Goal: Transaction & Acquisition: Obtain resource

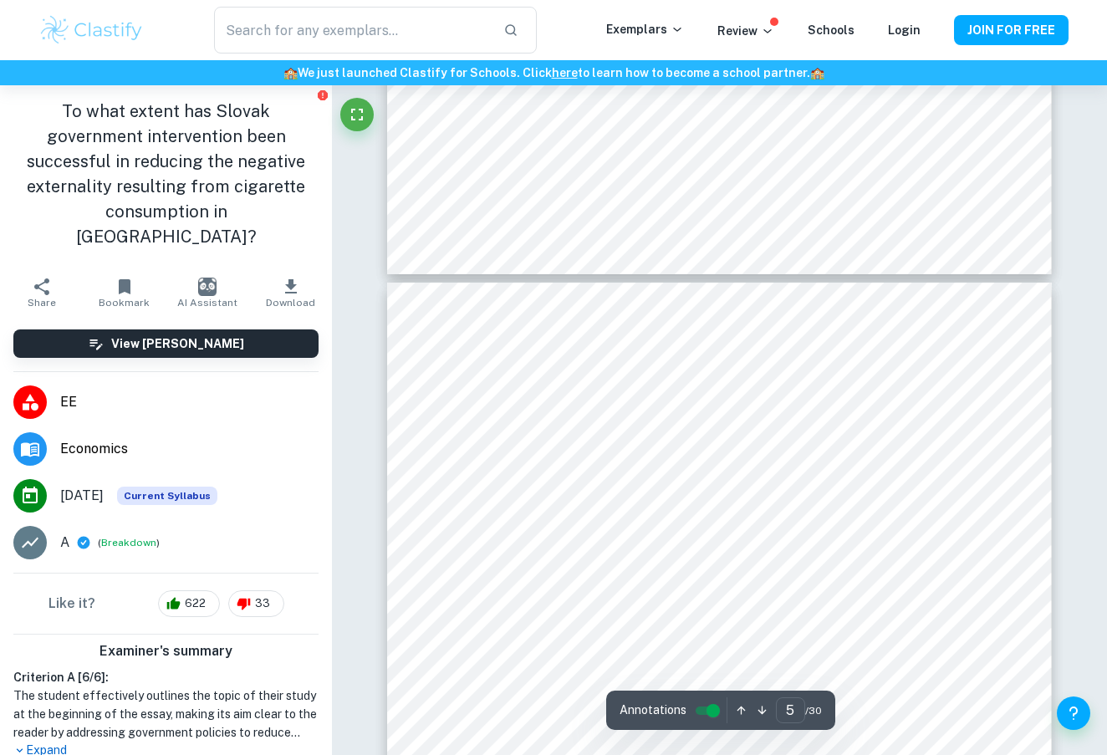
scroll to position [3510, 0]
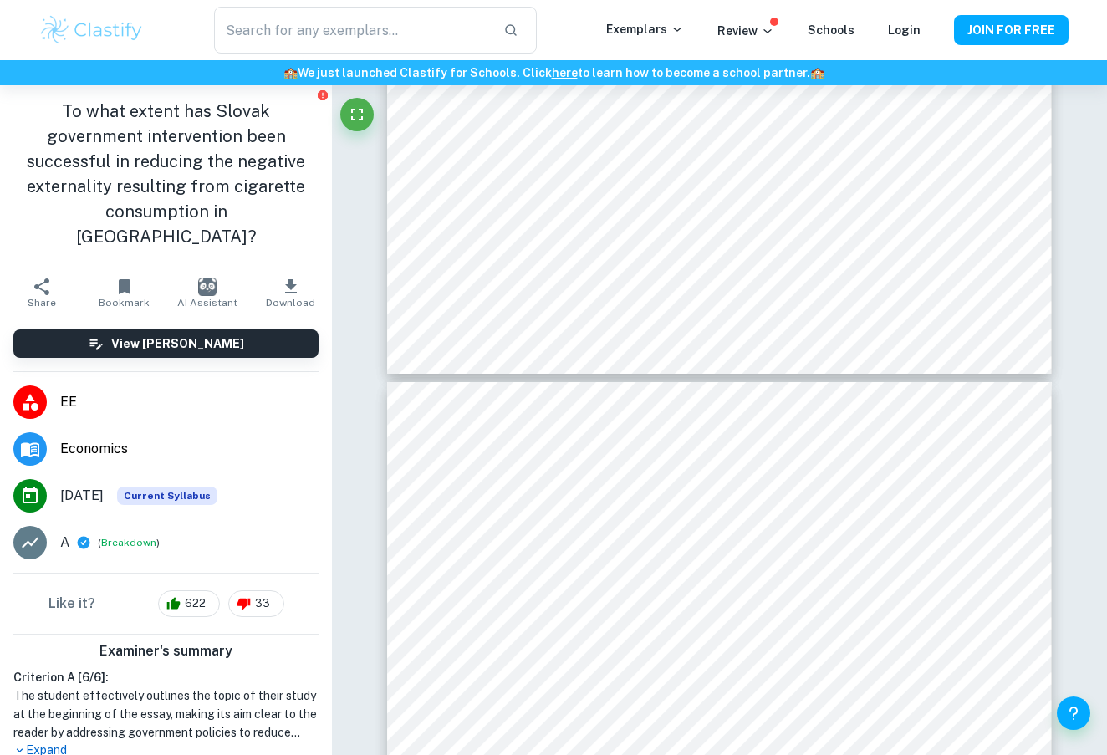
type input "4"
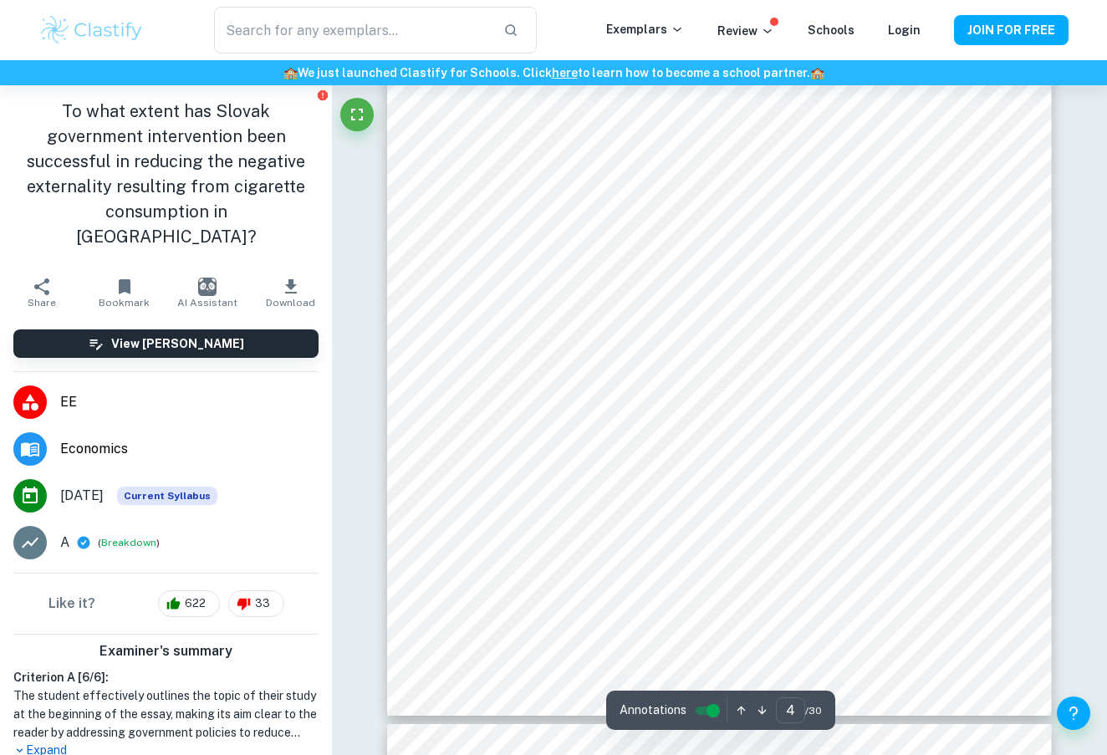
scroll to position [3073, 0]
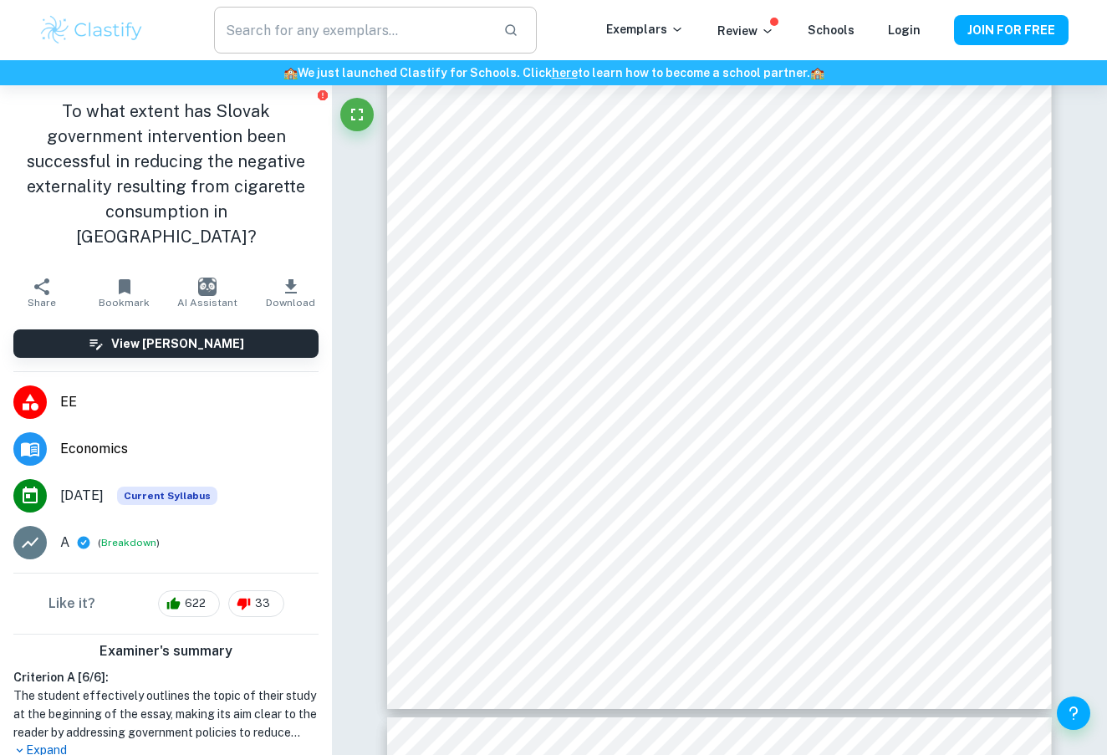
click at [407, 38] on input "text" at bounding box center [352, 30] width 276 height 47
type input "minimum wage"
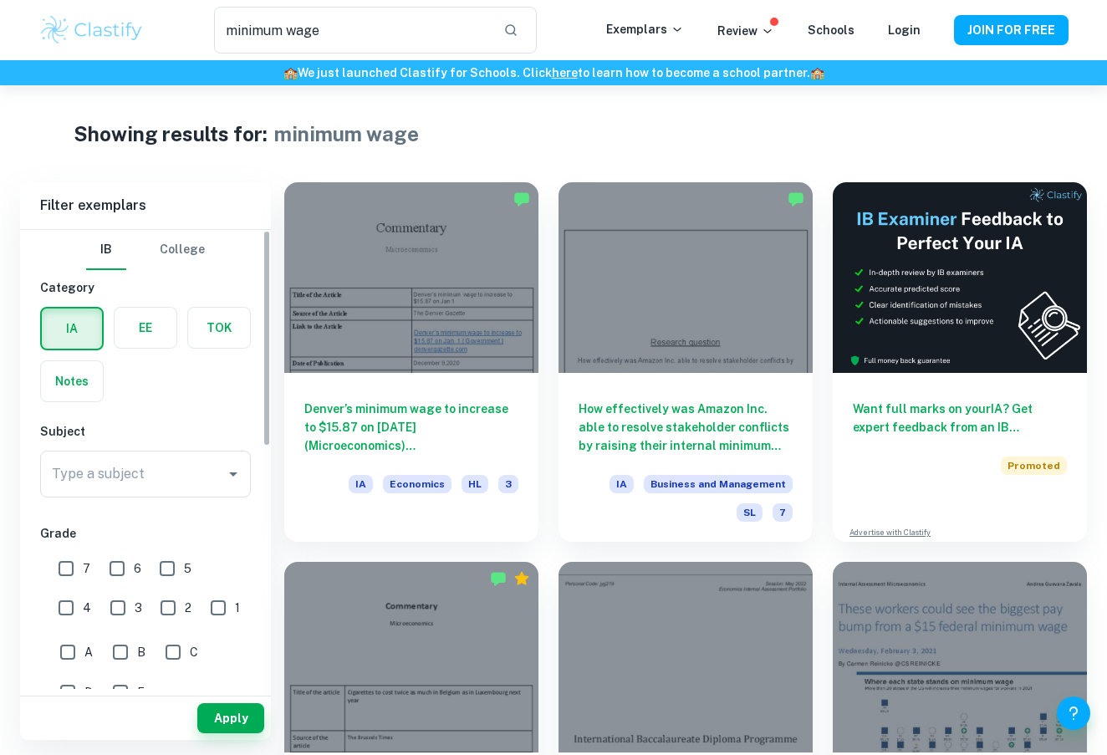
click at [127, 350] on div "IA EE TOK Notes" at bounding box center [140, 349] width 221 height 105
click at [151, 324] on label "button" at bounding box center [146, 328] width 62 height 40
click at [0, 0] on input "radio" at bounding box center [0, 0] width 0 height 0
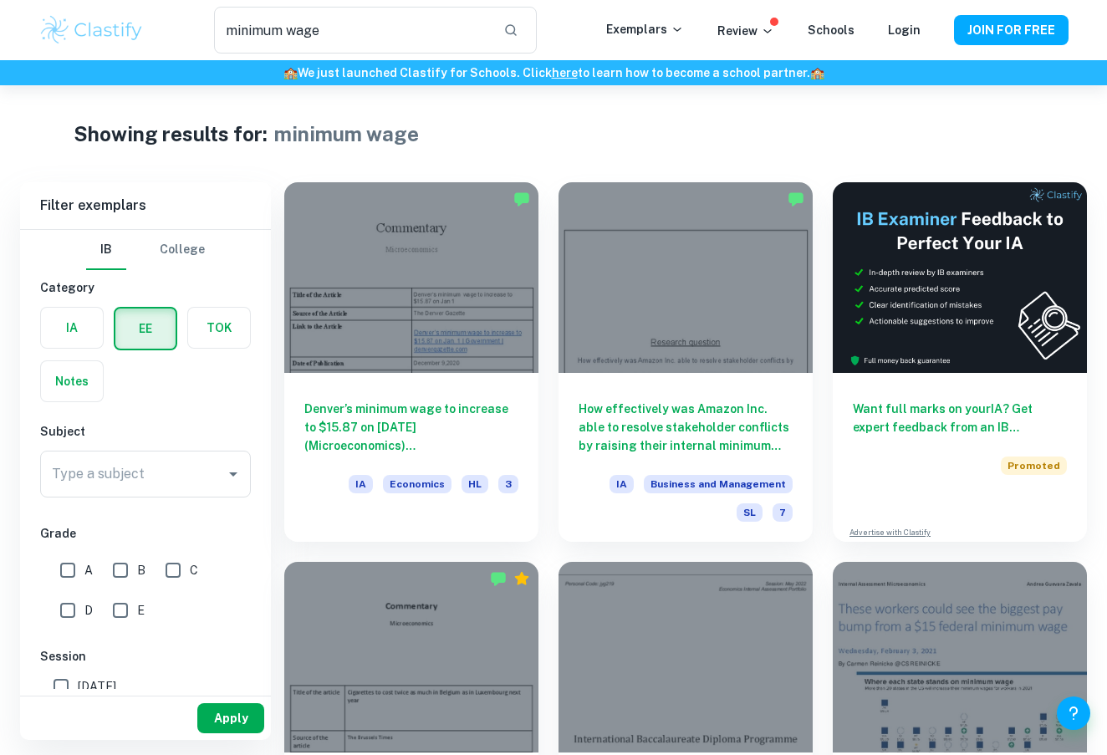
click at [250, 718] on button "Apply" at bounding box center [230, 718] width 67 height 30
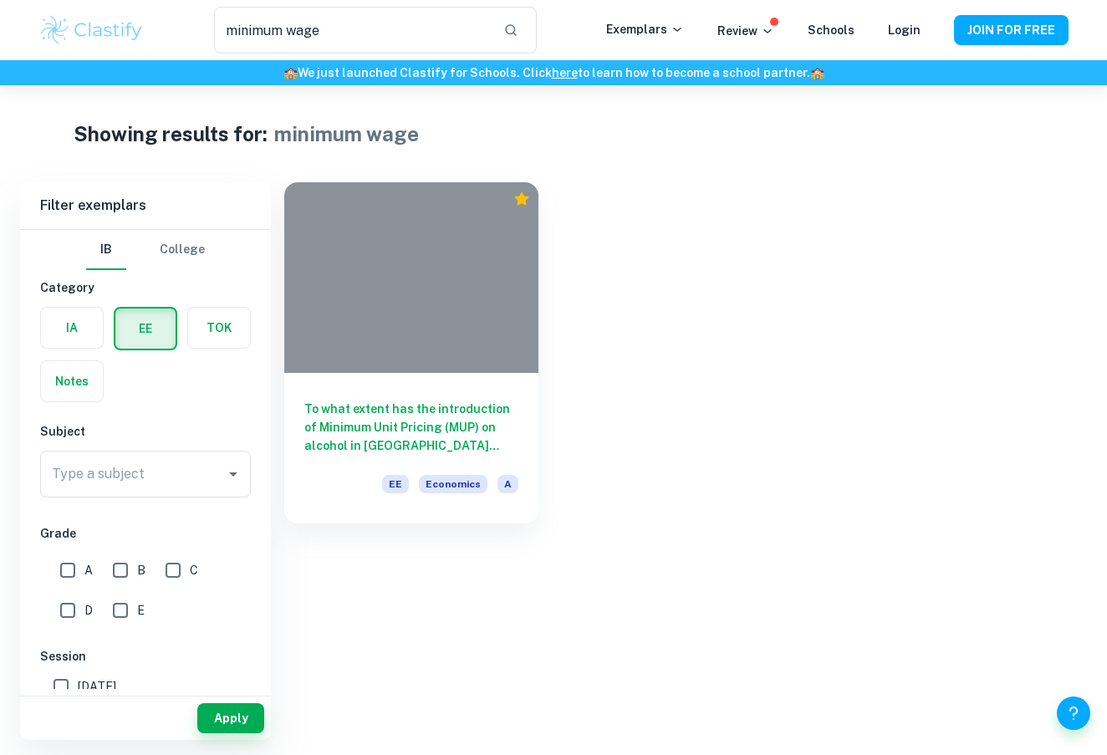
click at [169, 248] on button "College" at bounding box center [182, 250] width 45 height 40
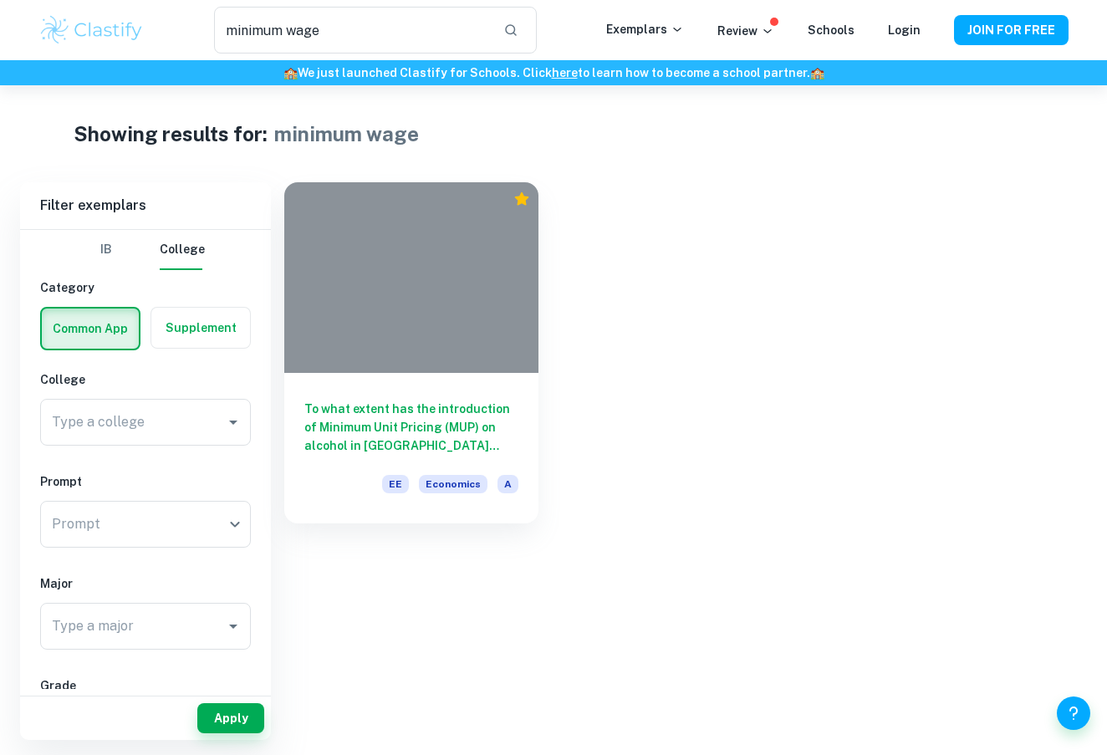
click at [110, 253] on button "IB" at bounding box center [106, 250] width 40 height 40
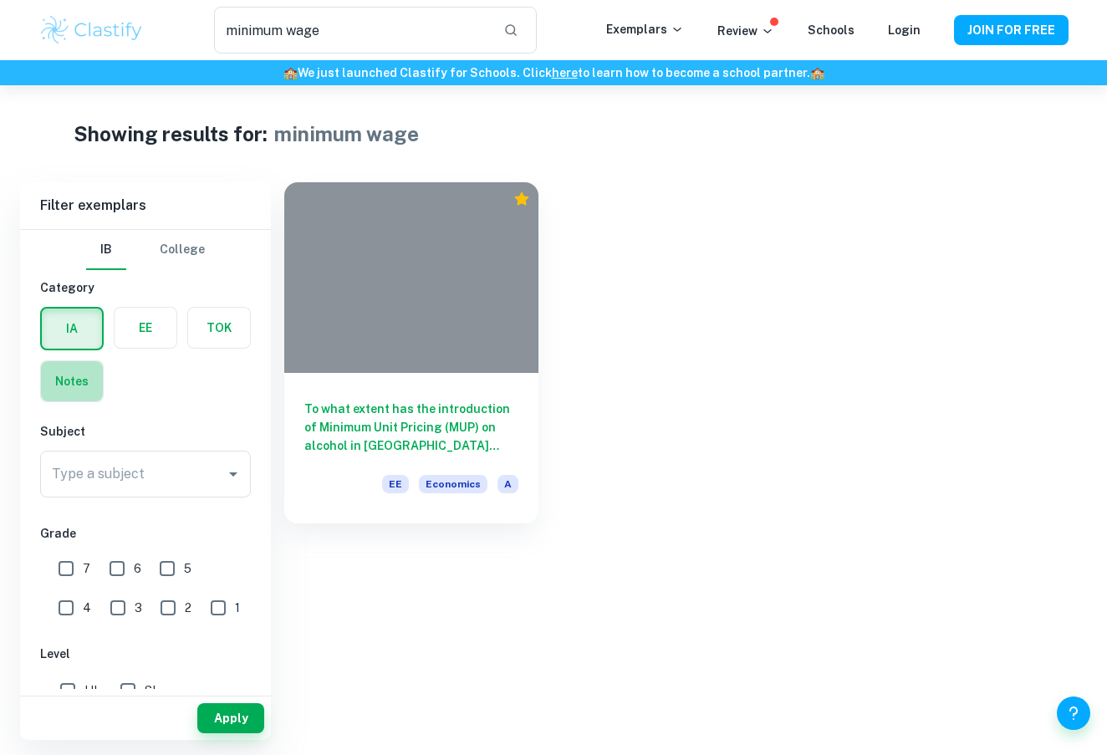
click at [67, 381] on label "button" at bounding box center [72, 381] width 62 height 40
click at [0, 0] on input "radio" at bounding box center [0, 0] width 0 height 0
click at [210, 716] on button "Apply" at bounding box center [230, 718] width 67 height 30
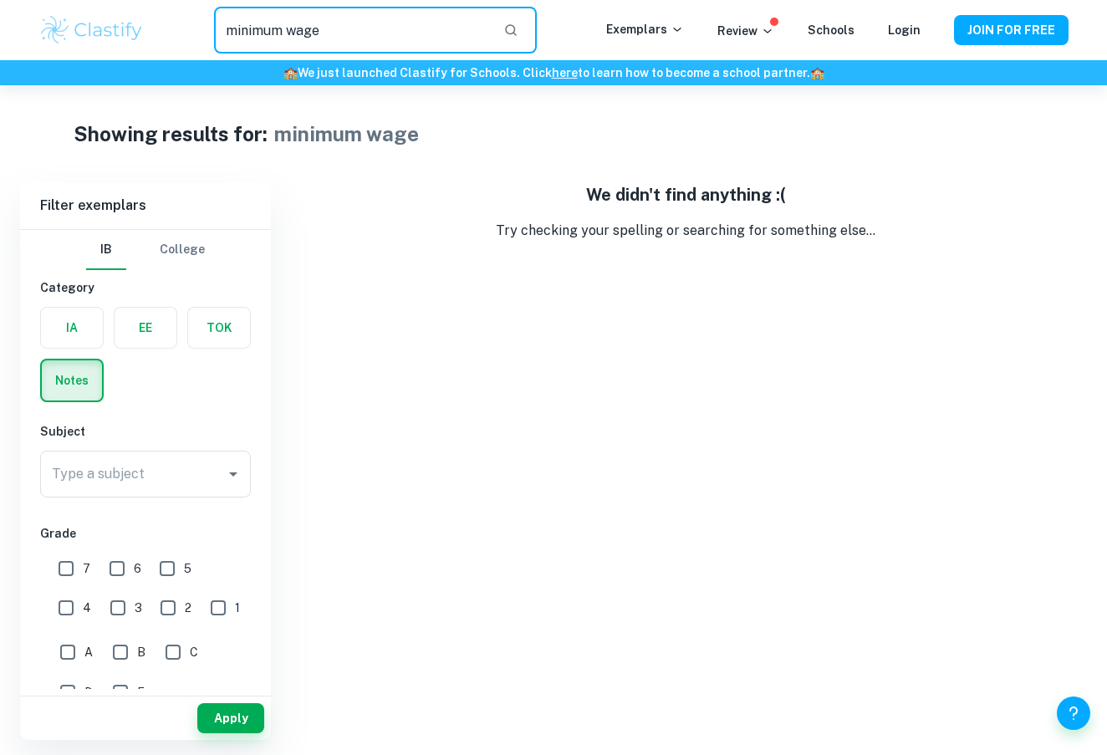
drag, startPoint x: 445, startPoint y: 47, endPoint x: 170, endPoint y: 19, distance: 276.6
click at [170, 19] on div "minimum wage ​" at bounding box center [376, 30] width 462 height 47
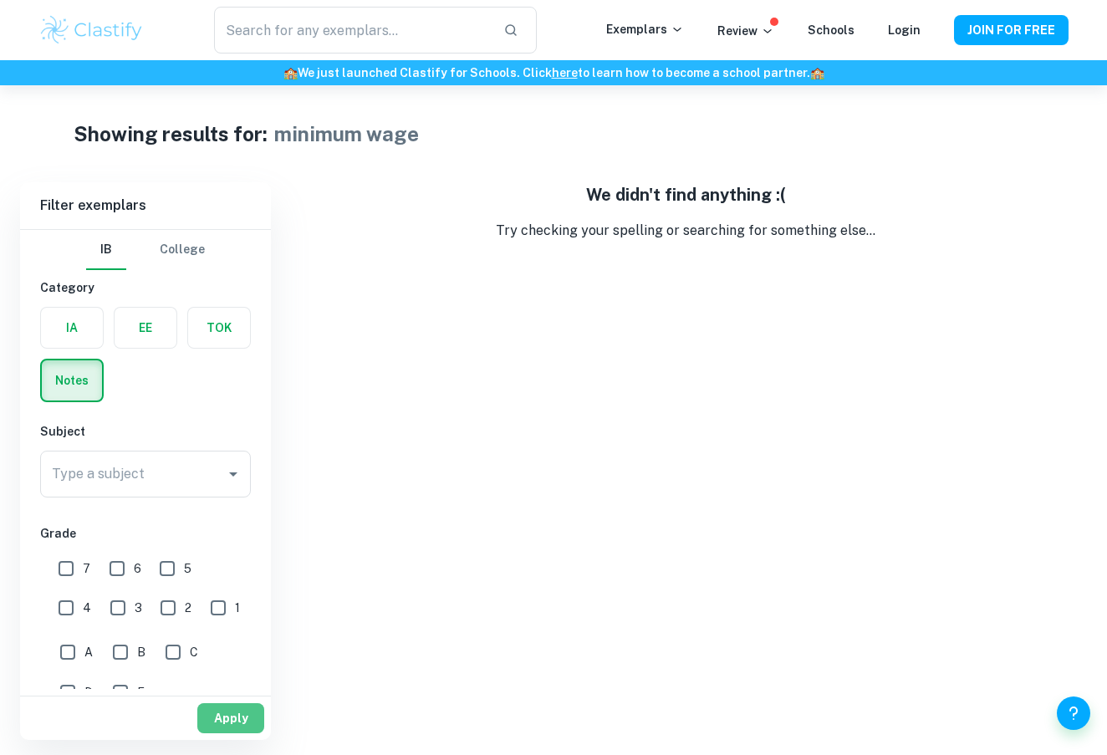
click at [224, 713] on button "Apply" at bounding box center [230, 718] width 67 height 30
click at [186, 488] on input "Type a subject" at bounding box center [133, 474] width 171 height 32
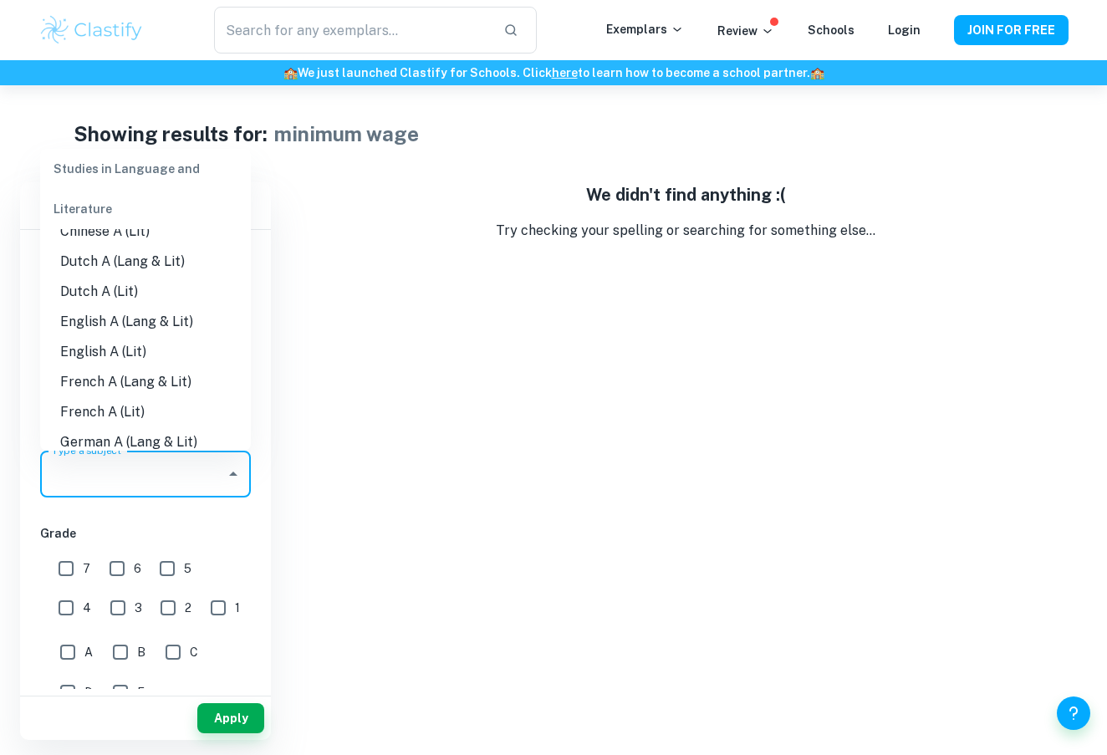
scroll to position [108, 0]
click at [182, 323] on li "English A (Lang & Lit)" at bounding box center [145, 324] width 211 height 30
type input "English A (Lang & Lit)"
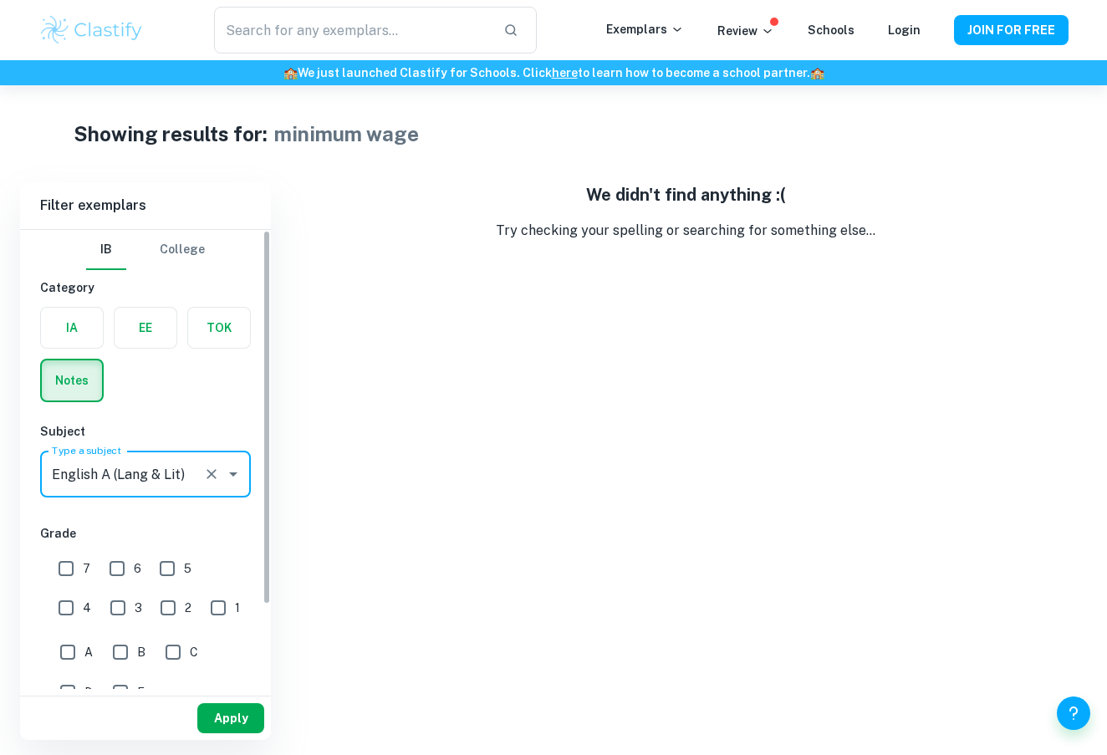
click at [247, 713] on button "Apply" at bounding box center [230, 718] width 67 height 30
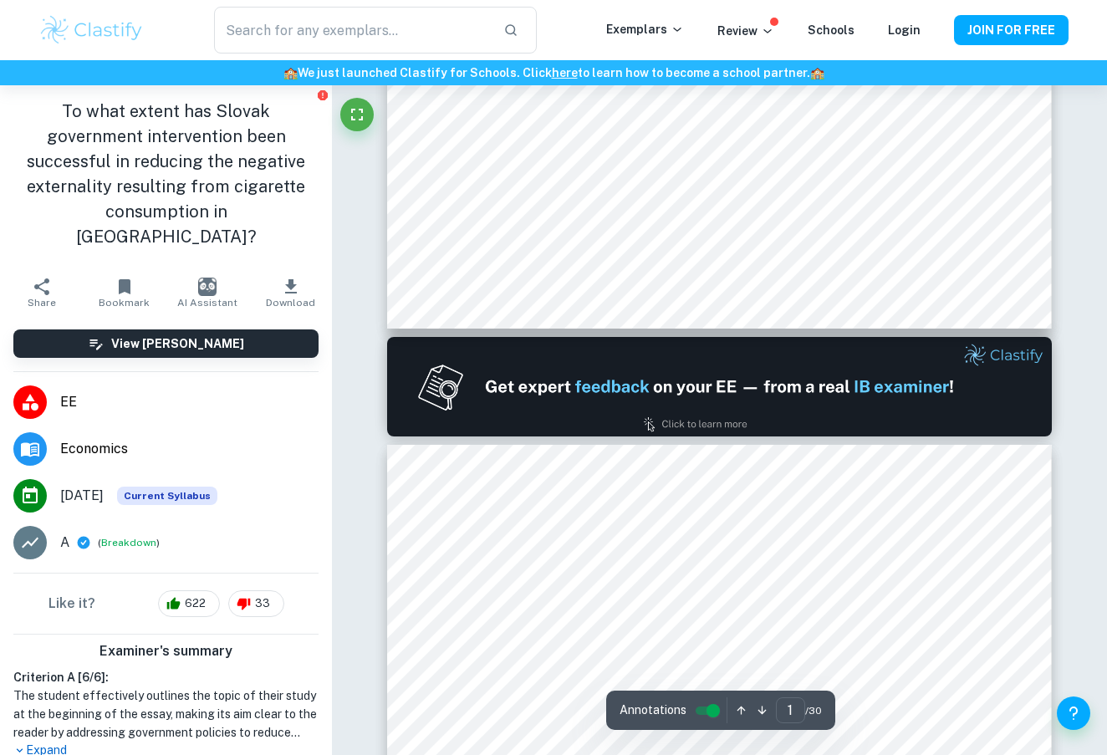
scroll to position [632, 0]
click at [103, 439] on span "Economics" at bounding box center [189, 449] width 258 height 20
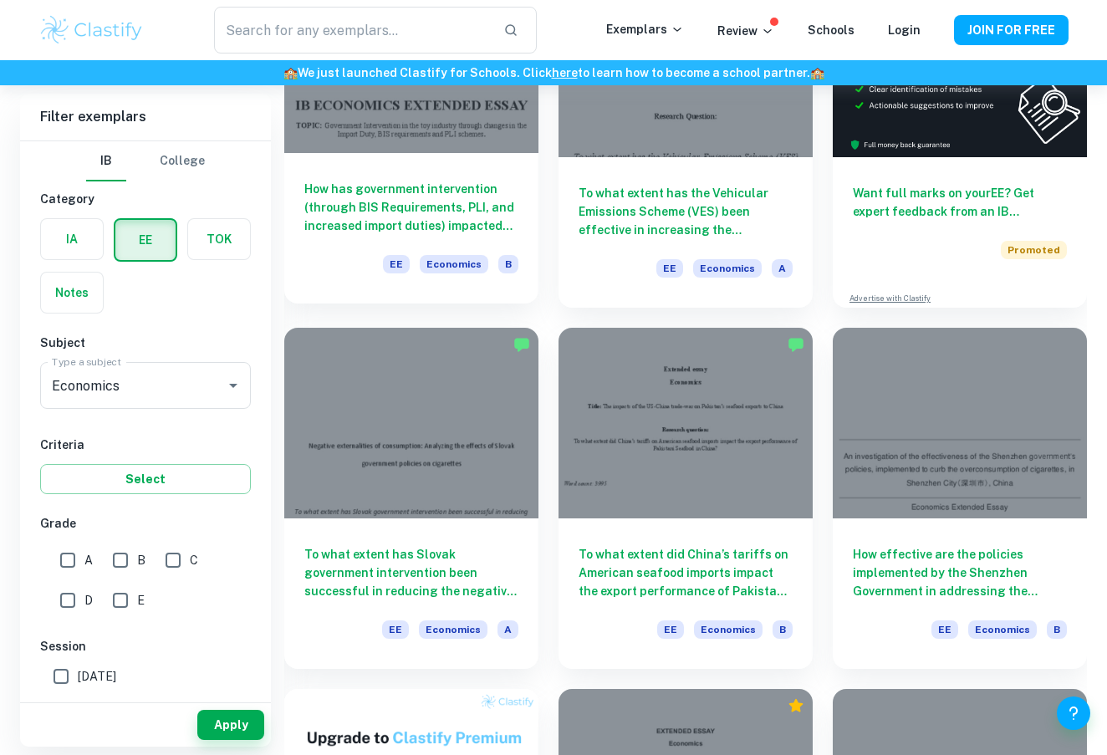
scroll to position [251, 0]
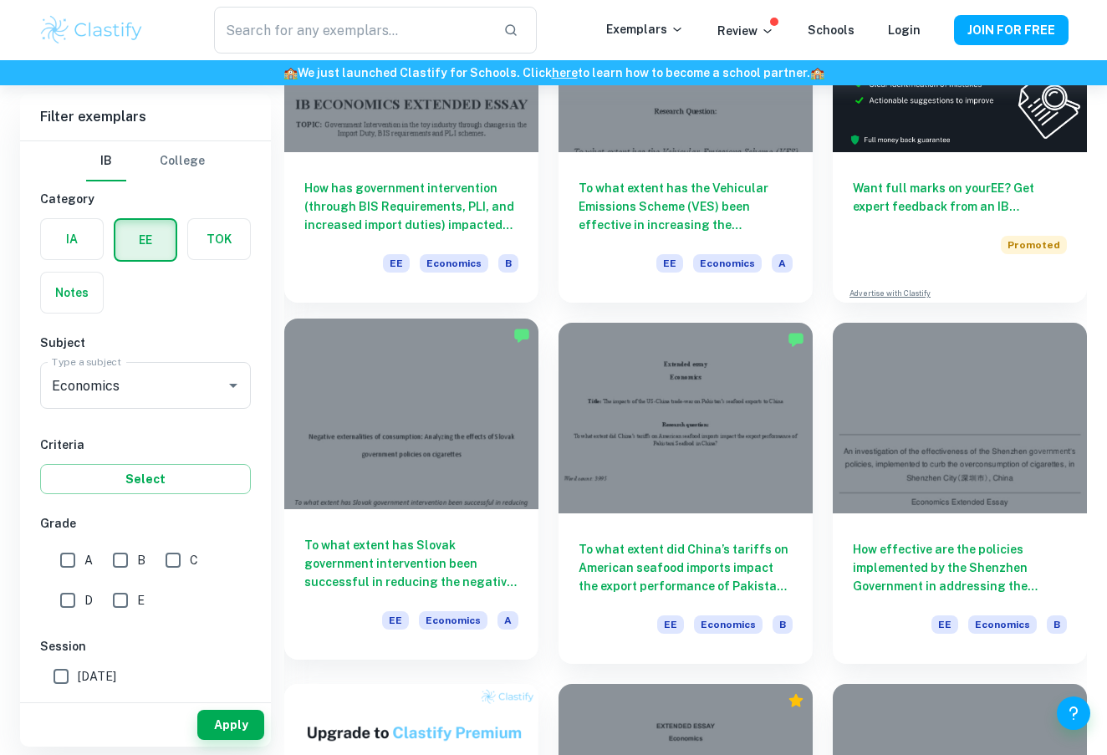
click at [448, 449] on div at bounding box center [411, 414] width 254 height 191
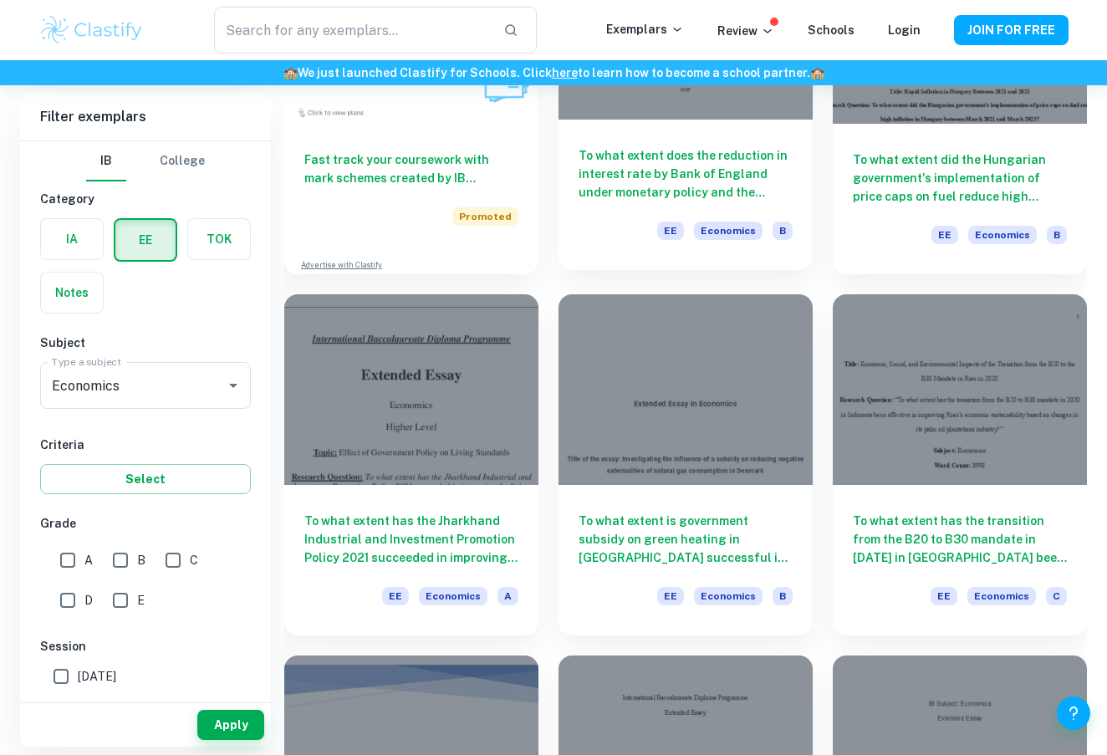
scroll to position [1012, 0]
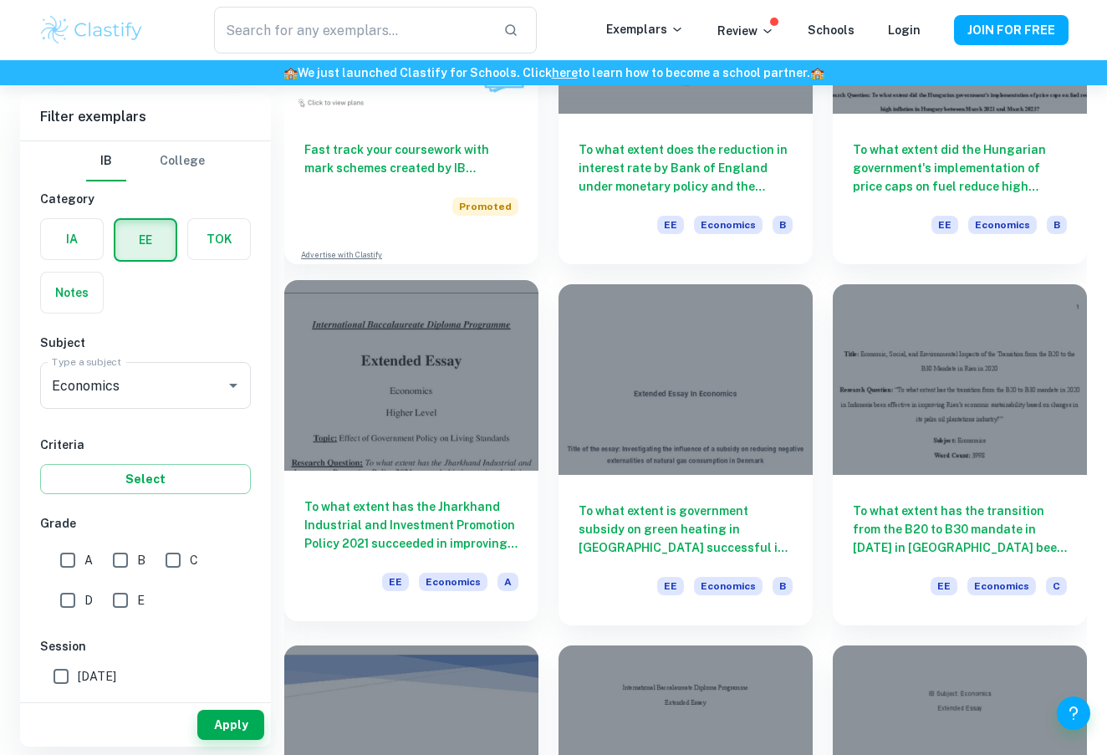
click at [382, 392] on div at bounding box center [411, 375] width 254 height 191
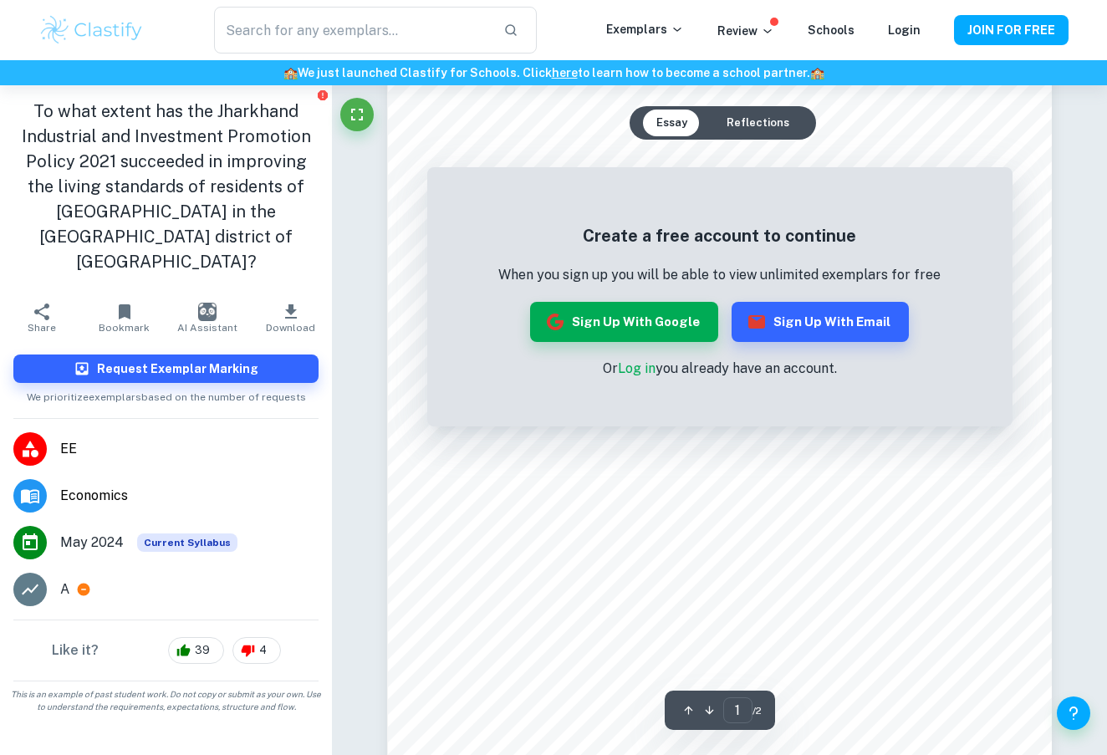
scroll to position [118, 0]
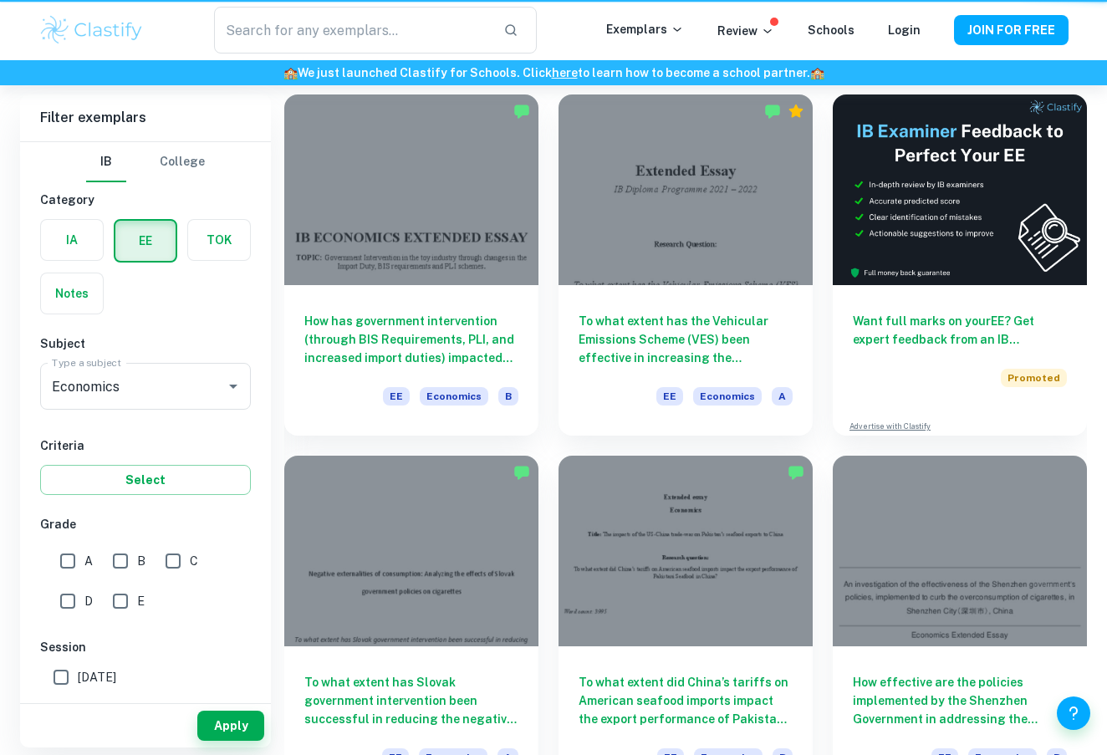
scroll to position [1012, 0]
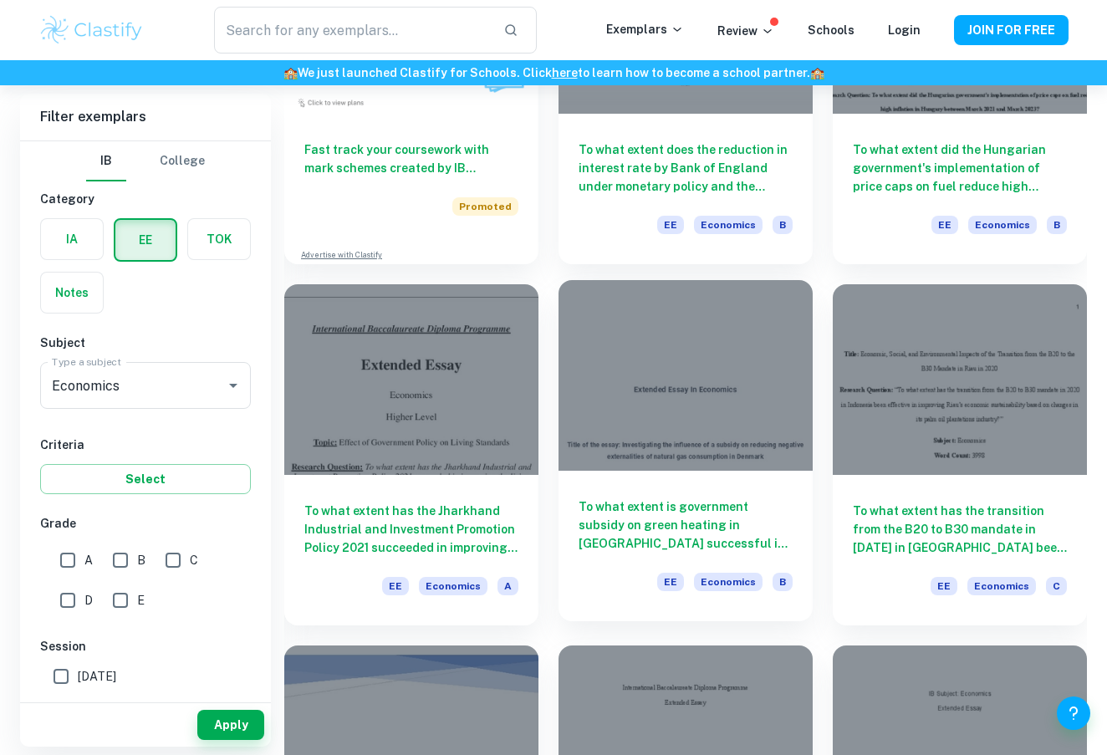
click at [737, 390] on div at bounding box center [686, 375] width 254 height 191
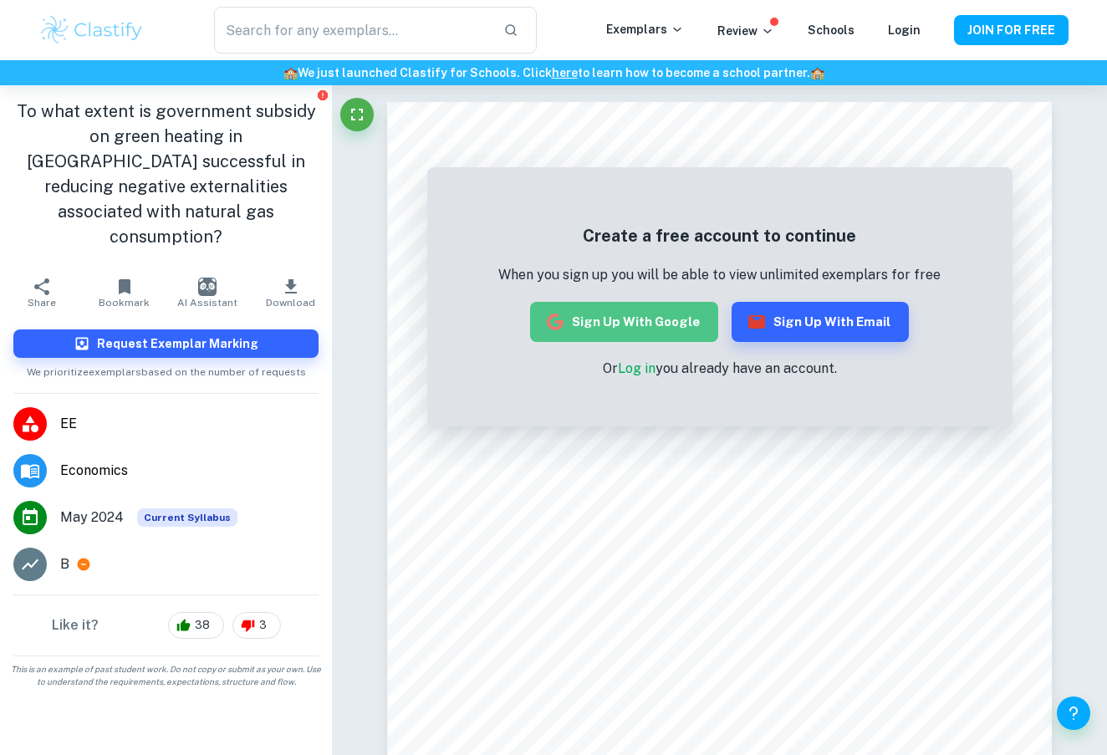
click at [654, 322] on button "Sign up with Google" at bounding box center [624, 322] width 188 height 40
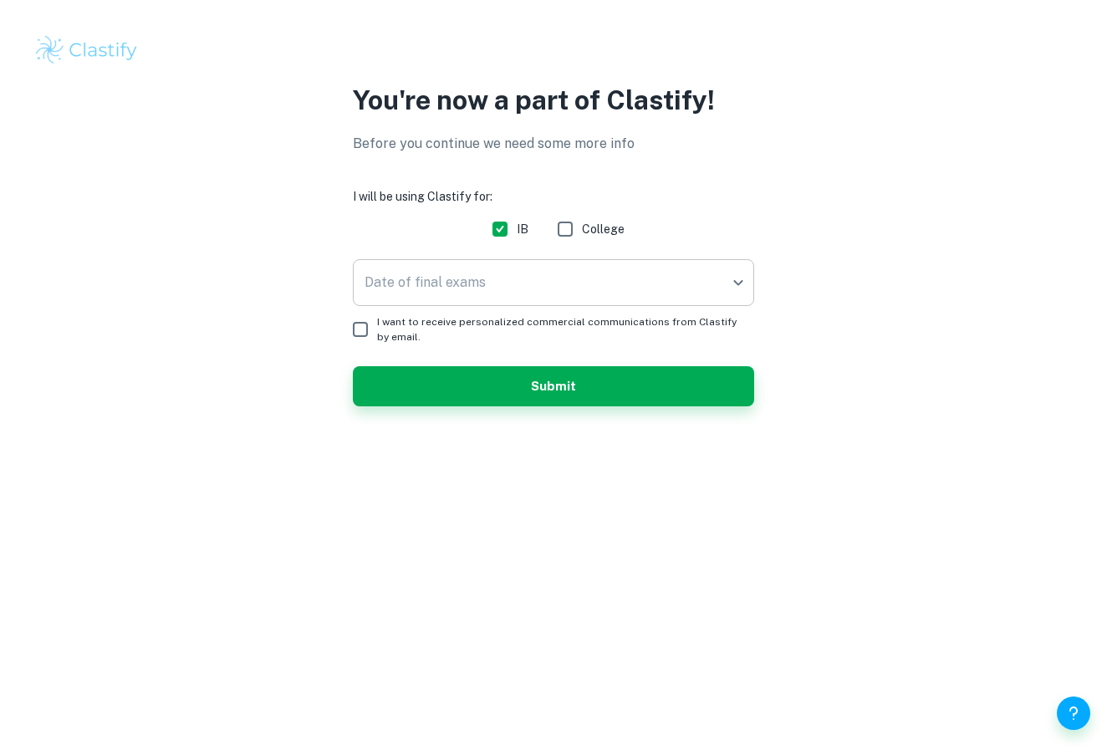
click at [718, 279] on body "We value your privacy We use cookies to enhance your browsing experience, serve…" at bounding box center [553, 377] width 1107 height 755
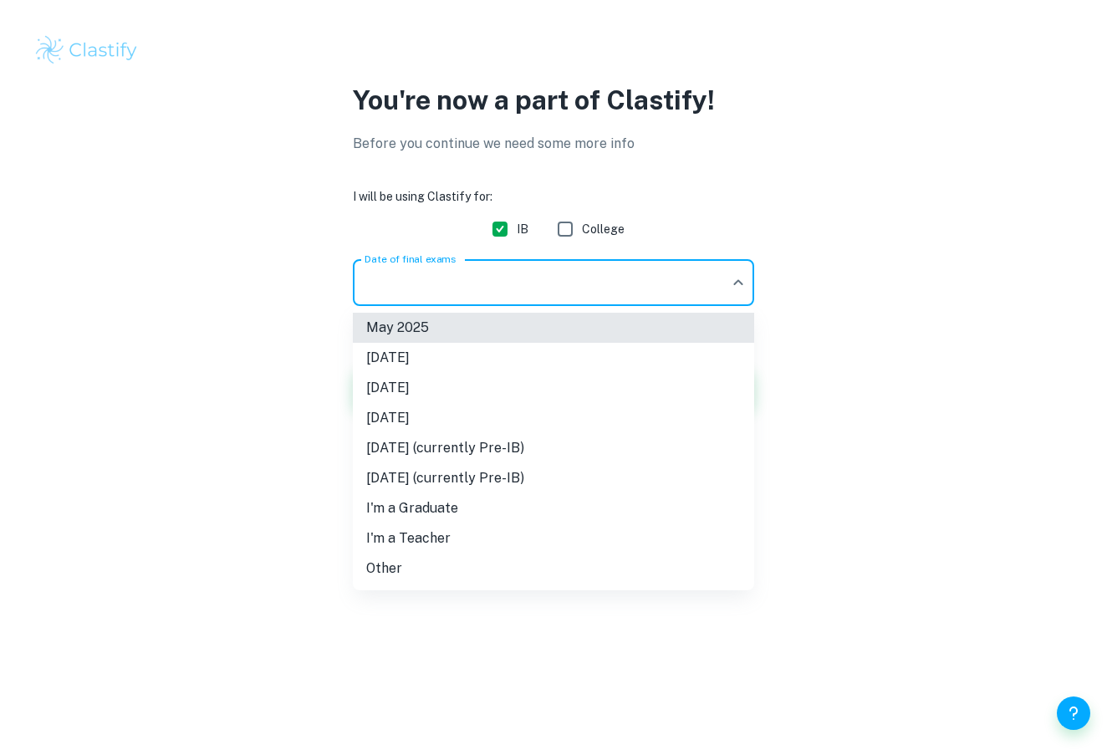
click at [575, 322] on li "May 2025" at bounding box center [553, 328] width 401 height 30
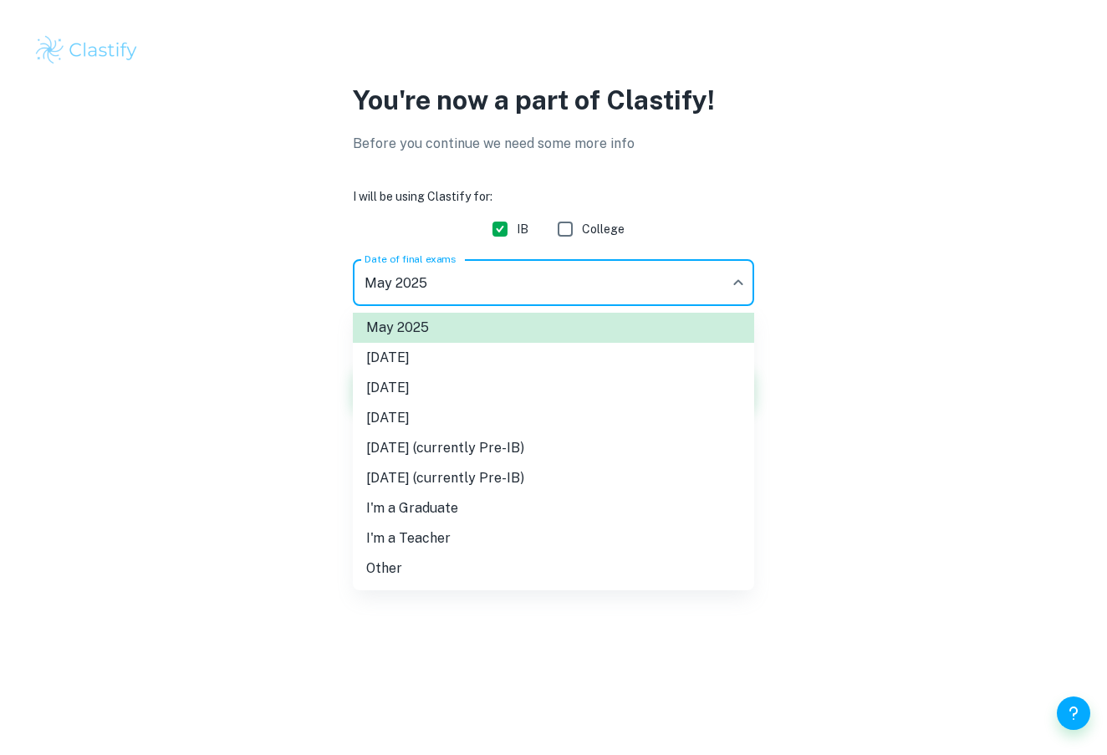
click at [713, 271] on body "We value your privacy We use cookies to enhance your browsing experience, serve…" at bounding box center [553, 377] width 1107 height 755
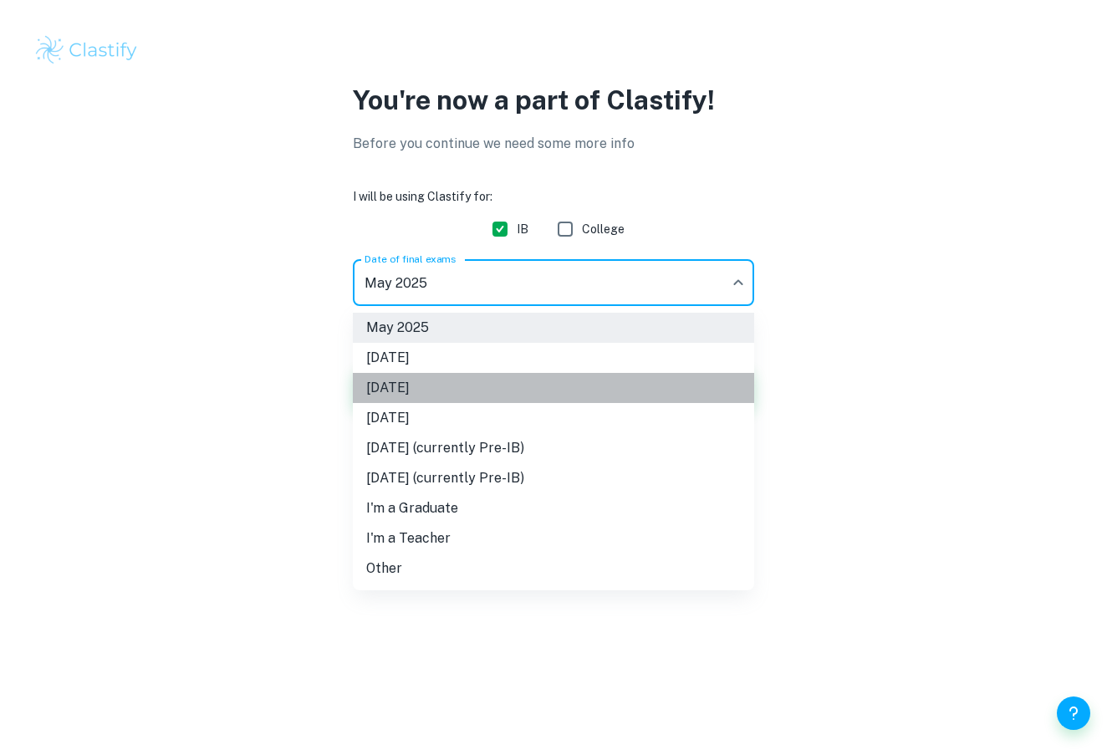
click at [493, 382] on li "[DATE]" at bounding box center [553, 388] width 401 height 30
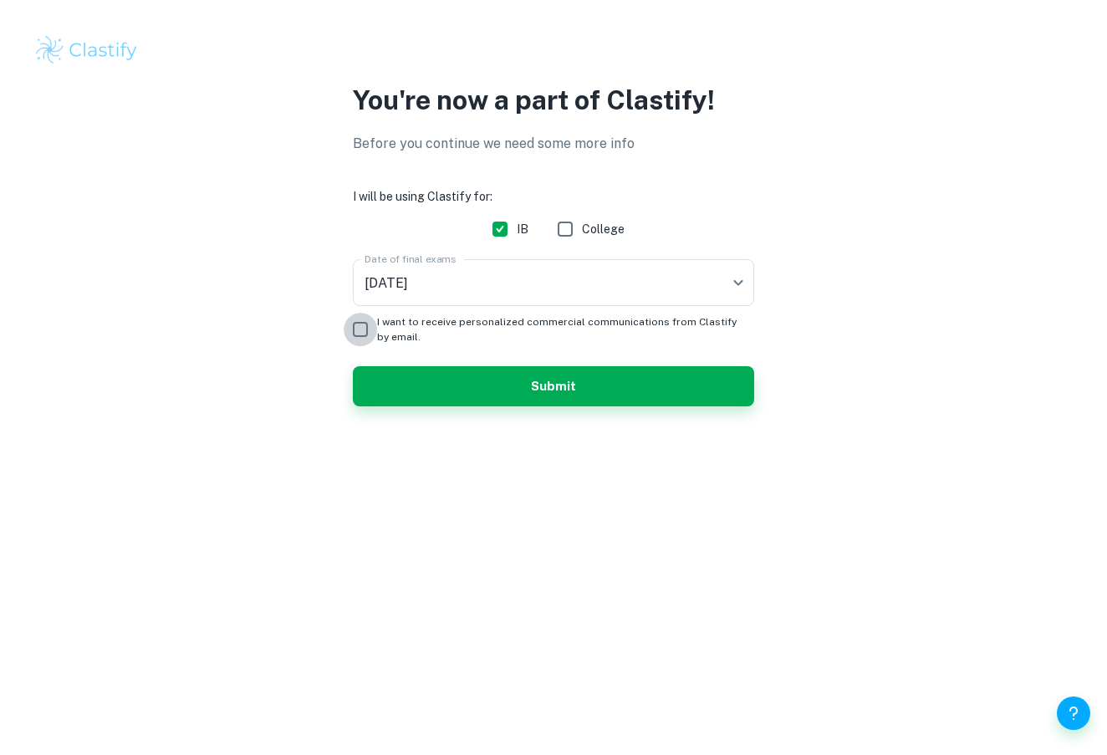
click at [361, 330] on input "I want to receive personalized commercial communications from Clastify by email." at bounding box center [360, 329] width 33 height 33
click at [360, 330] on input "I want to receive personalized commercial communications from Clastify by email." at bounding box center [360, 329] width 33 height 33
checkbox input "false"
click at [423, 374] on button "Submit" at bounding box center [553, 386] width 401 height 40
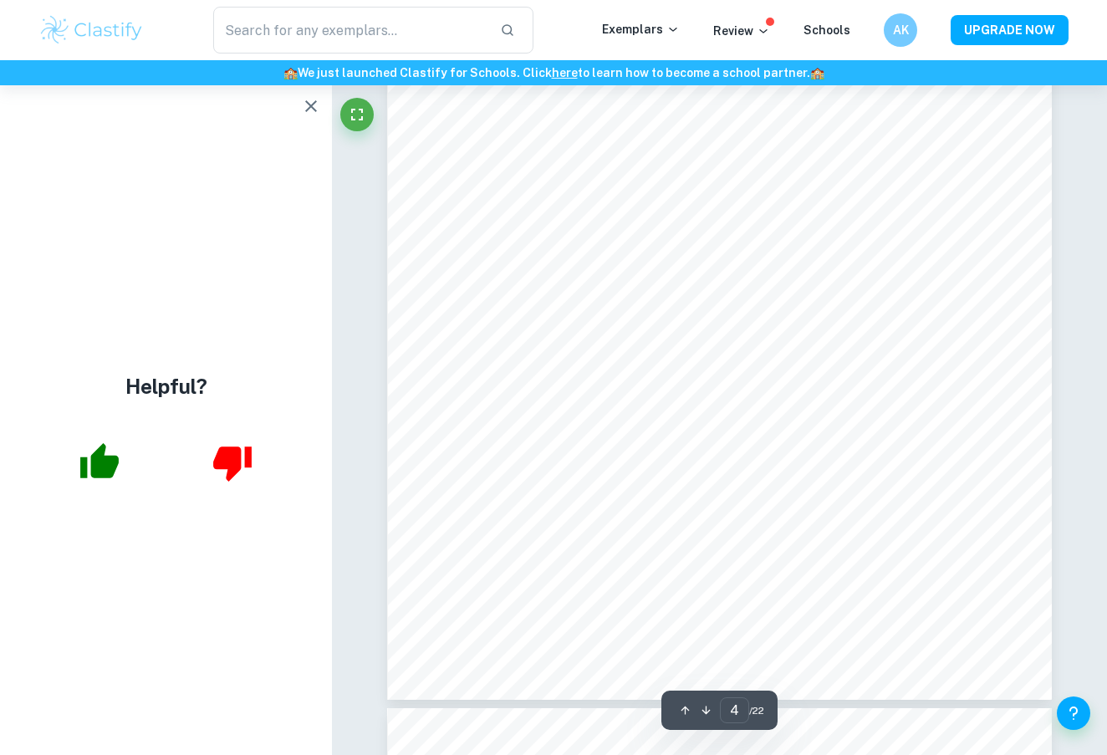
scroll to position [3394, 0]
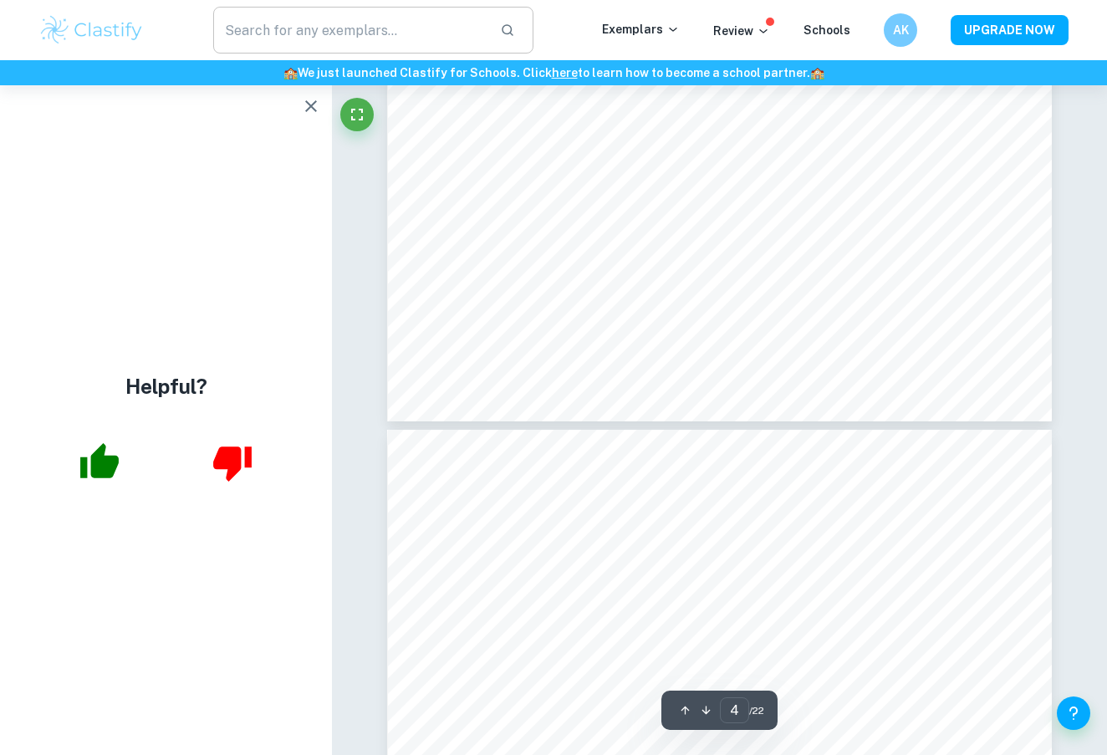
type input "5"
